Goal: Find specific page/section: Find specific page/section

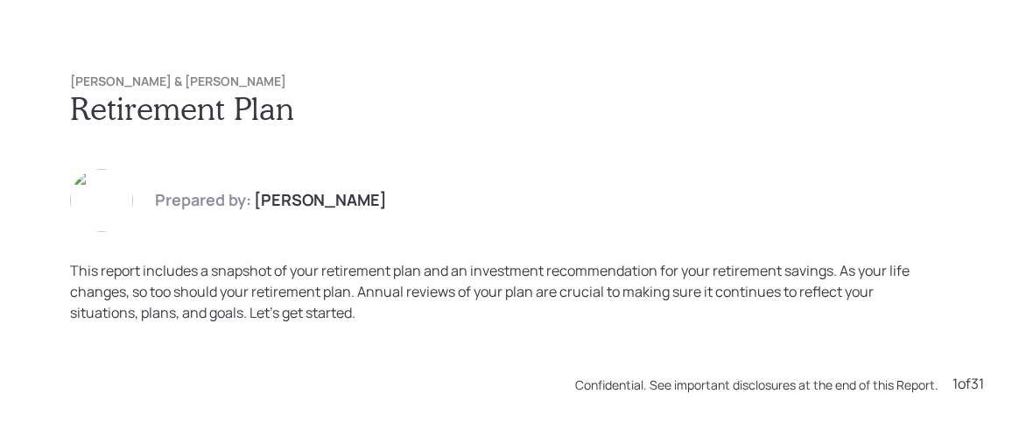
scroll to position [1287, 0]
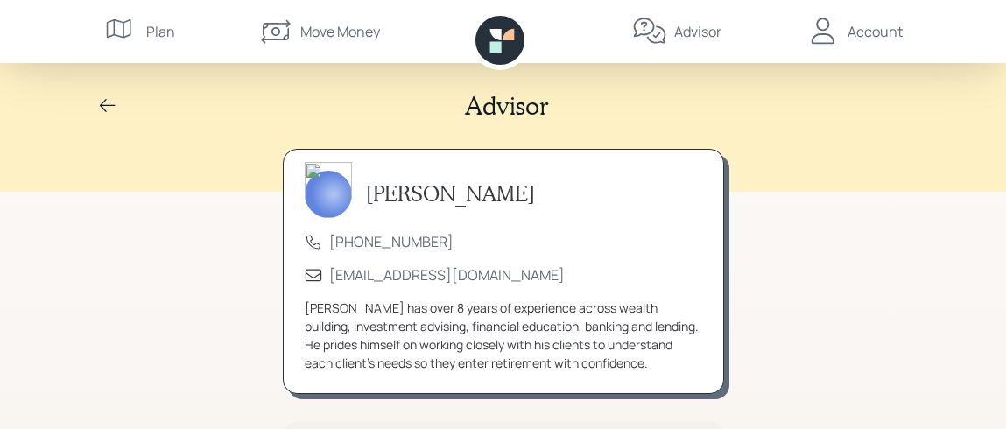
scroll to position [422, 0]
